Goal: Answer question/provide support: Share knowledge or assist other users

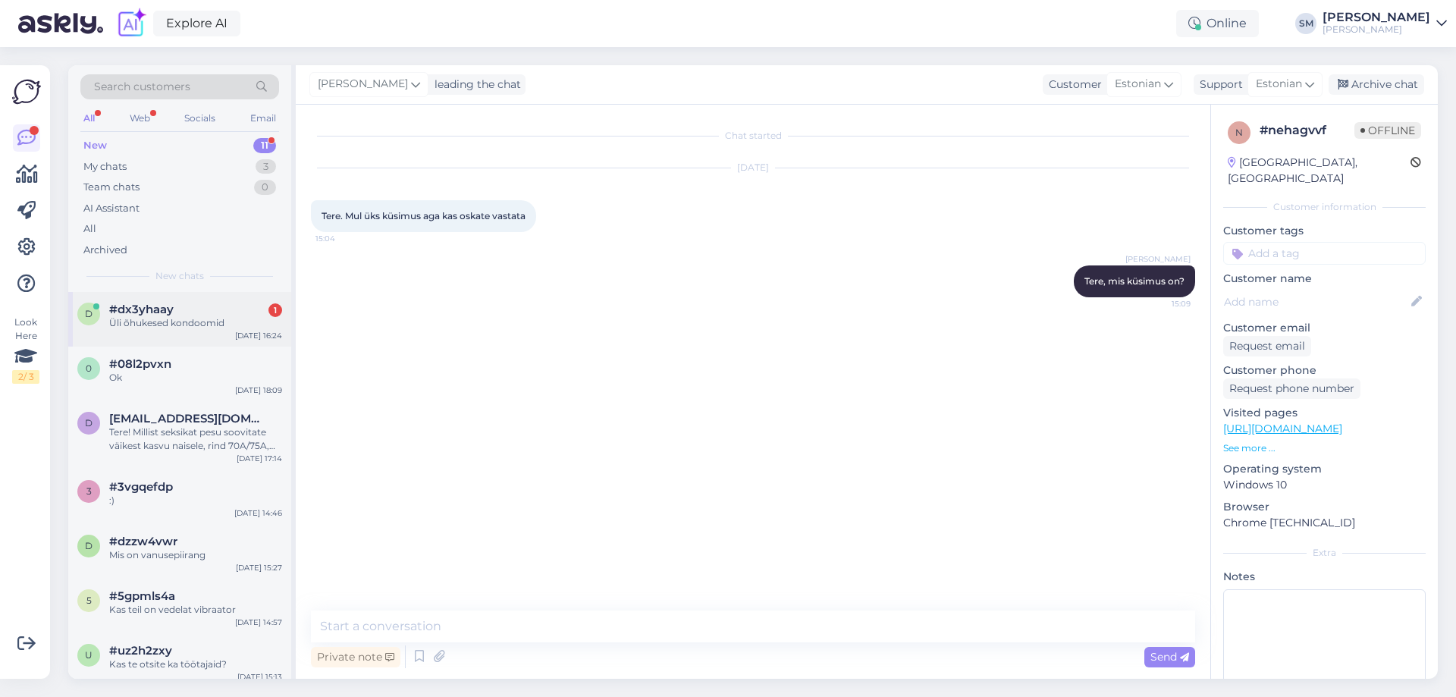
click at [222, 334] on div "d #dx3yhaay 1 Üli õhukesed kondoomid [DATE] 16:24" at bounding box center [179, 319] width 223 height 55
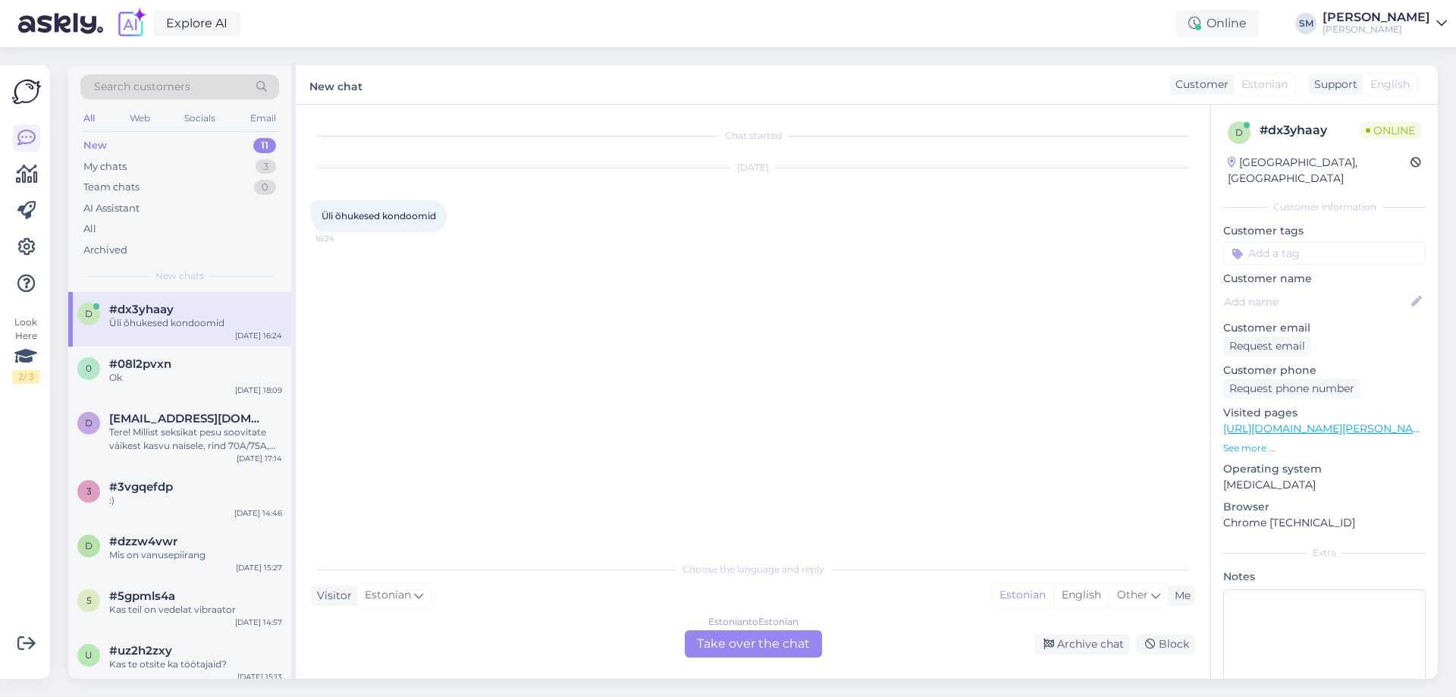
click at [795, 643] on div "Estonian to Estonian Take over the chat" at bounding box center [753, 643] width 137 height 27
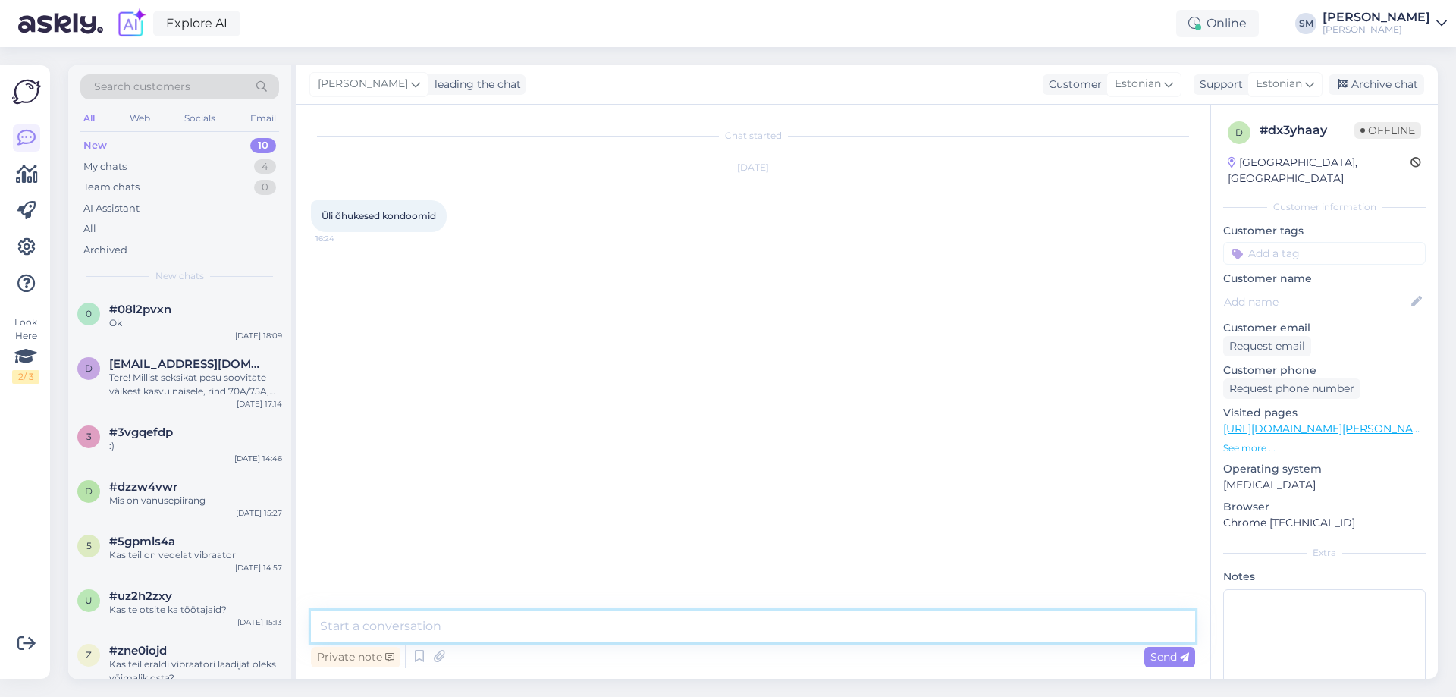
click at [534, 624] on textarea at bounding box center [753, 627] width 884 height 32
paste textarea "[URL][DOMAIN_NAME][PERSON_NAME]"
type textarea "[URL][DOMAIN_NAME][PERSON_NAME]"
click at [1280, 441] on p "See more ..." at bounding box center [1325, 448] width 203 height 14
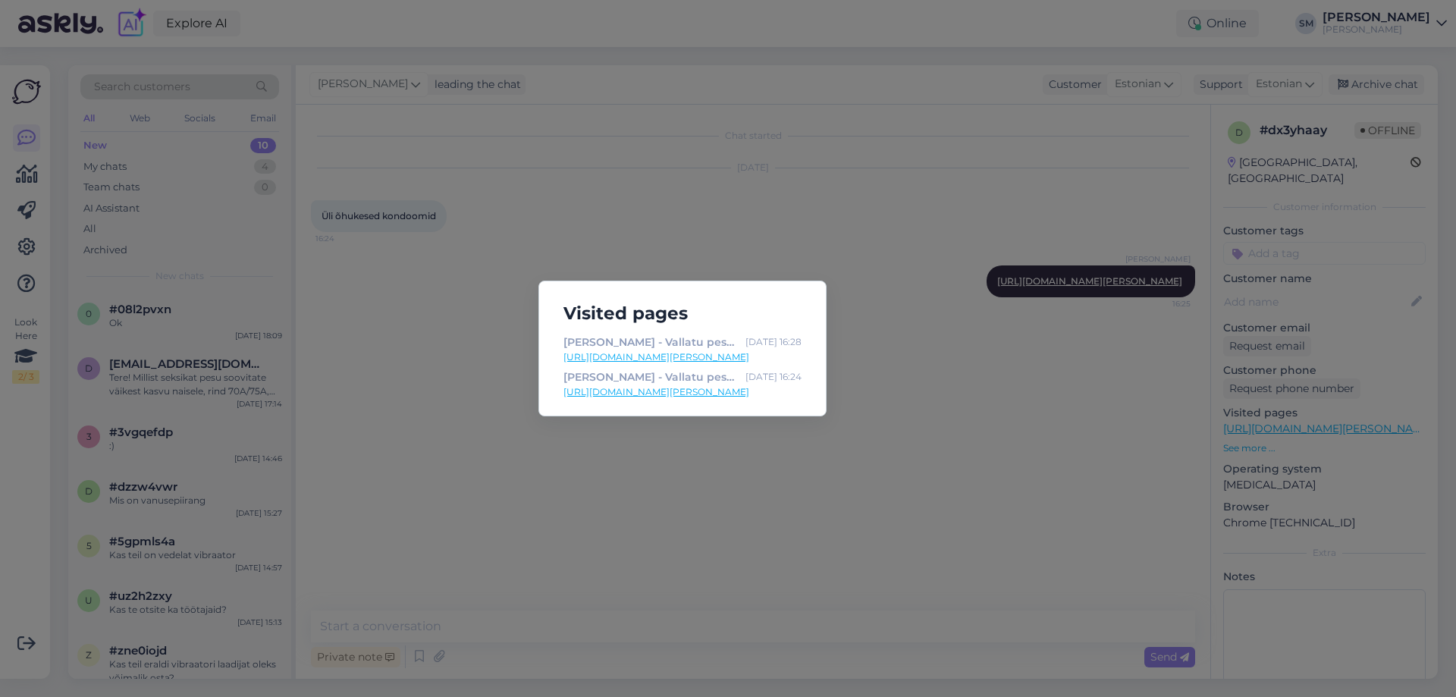
click at [709, 360] on link "[URL][DOMAIN_NAME][PERSON_NAME]" at bounding box center [683, 357] width 238 height 14
click at [748, 397] on link "[URL][DOMAIN_NAME][PERSON_NAME]" at bounding box center [683, 392] width 238 height 14
click at [643, 254] on div "Visited pages [PERSON_NAME] - Vallatu pesupood [DATE] 16:28 [URL][DOMAIN_NAME][…" at bounding box center [728, 348] width 1456 height 697
